Goal: Information Seeking & Learning: Find contact information

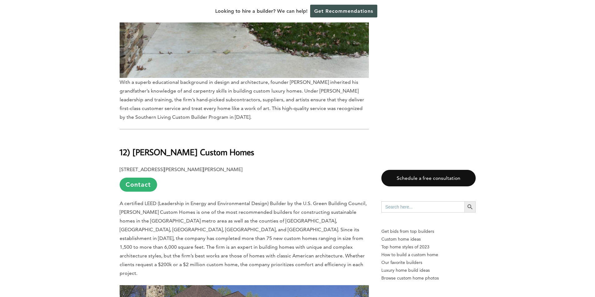
scroll to position [1373, 0]
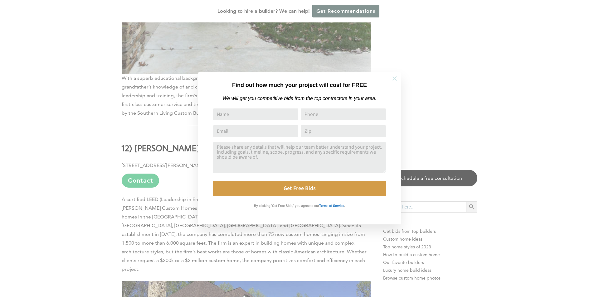
click at [396, 77] on icon at bounding box center [394, 78] width 7 height 7
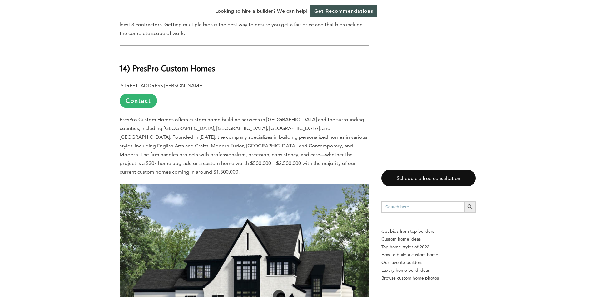
scroll to position [531, 0]
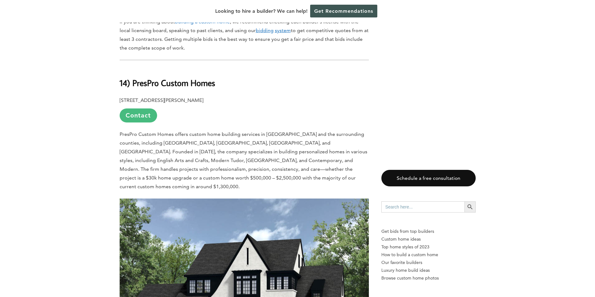
click at [142, 109] on link "Contact" at bounding box center [138, 116] width 37 height 14
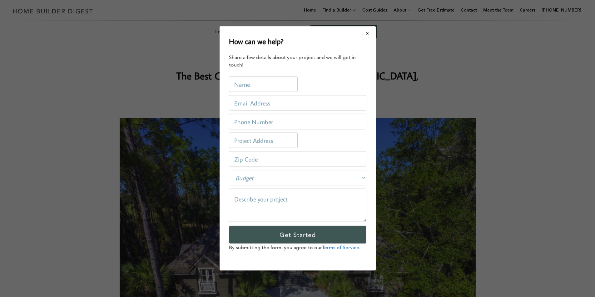
scroll to position [0, 0]
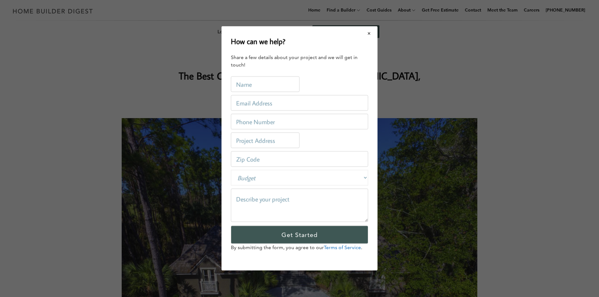
click at [369, 34] on button "Close modal" at bounding box center [369, 33] width 17 height 13
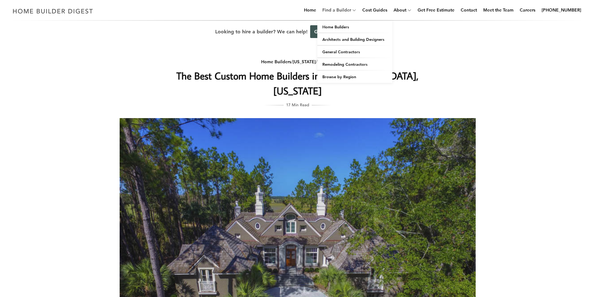
click at [342, 12] on link "Find a Builder" at bounding box center [335, 10] width 31 height 20
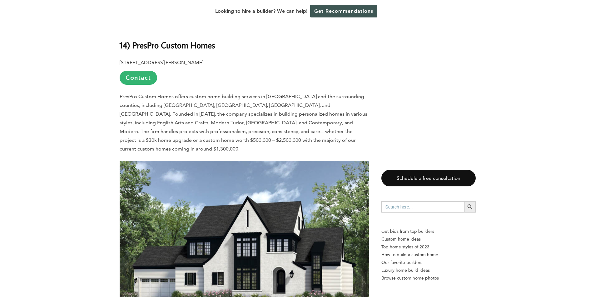
scroll to position [531, 0]
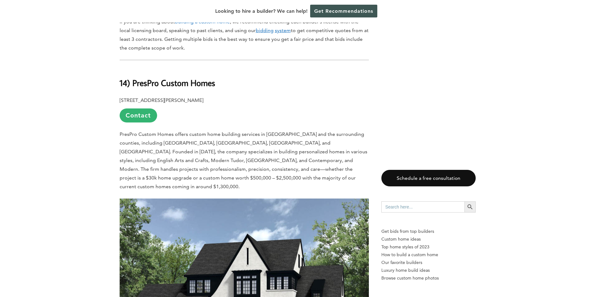
click at [223, 199] on img at bounding box center [244, 282] width 249 height 166
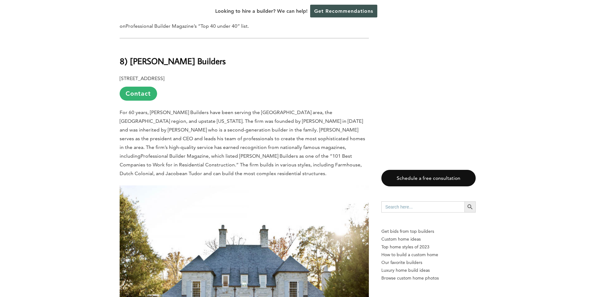
scroll to position [2871, 0]
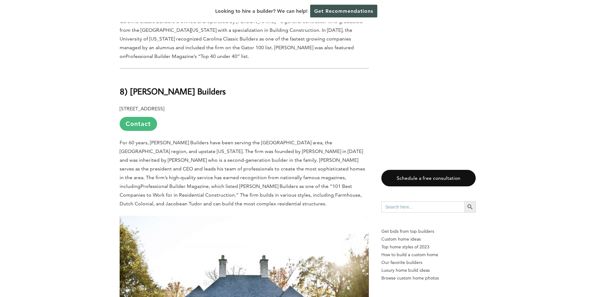
click at [136, 117] on link "Contact" at bounding box center [138, 124] width 37 height 14
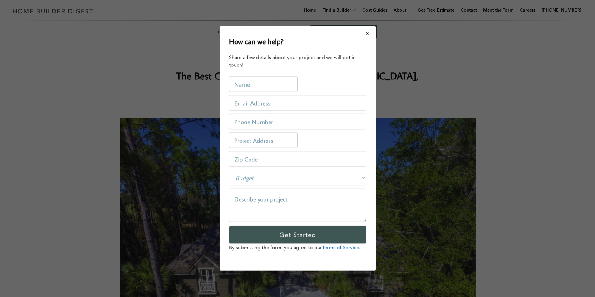
scroll to position [0, 0]
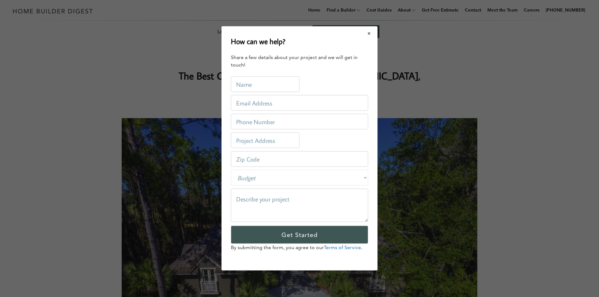
click at [370, 34] on button "Close modal" at bounding box center [369, 33] width 17 height 13
